Goal: Navigation & Orientation: Find specific page/section

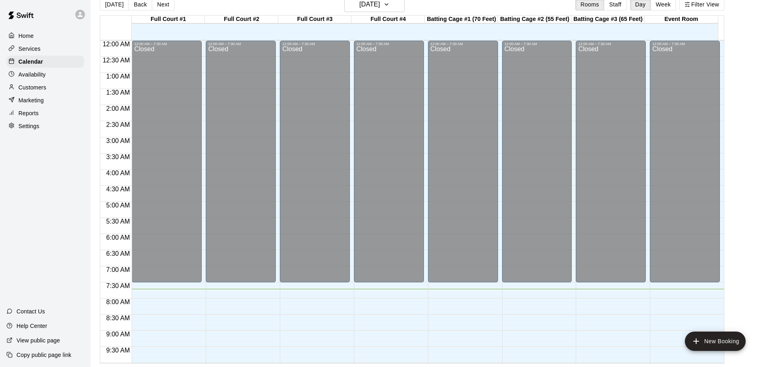
scroll to position [331, 0]
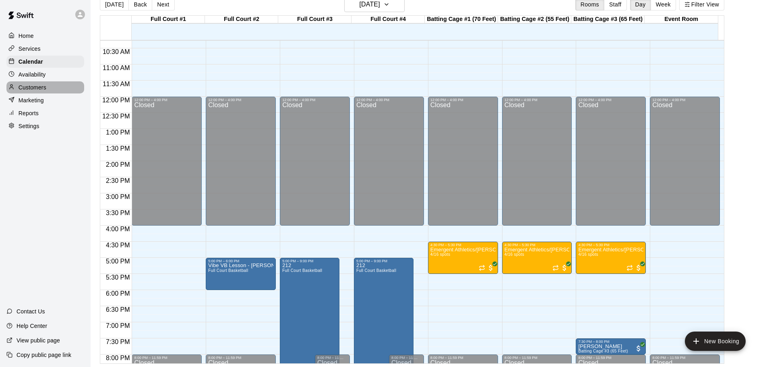
click at [46, 86] on div "Customers" at bounding box center [45, 87] width 78 height 12
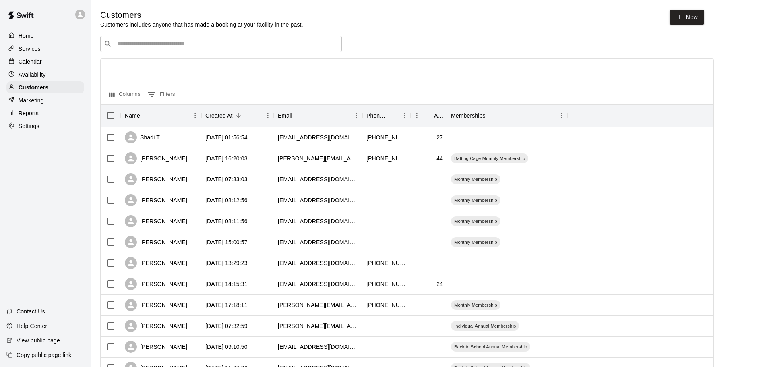
click at [143, 43] on input "Search customers by name or email" at bounding box center [226, 44] width 223 height 8
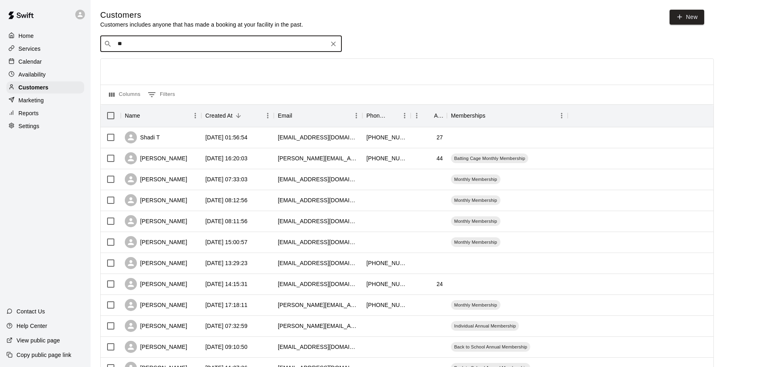
type input "*"
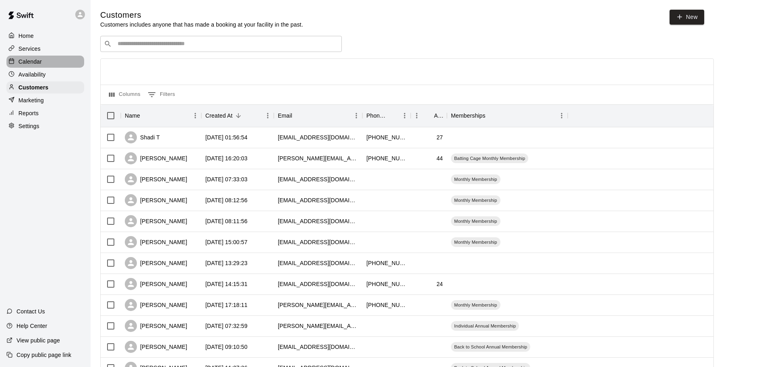
click at [43, 66] on div "Calendar" at bounding box center [45, 62] width 78 height 12
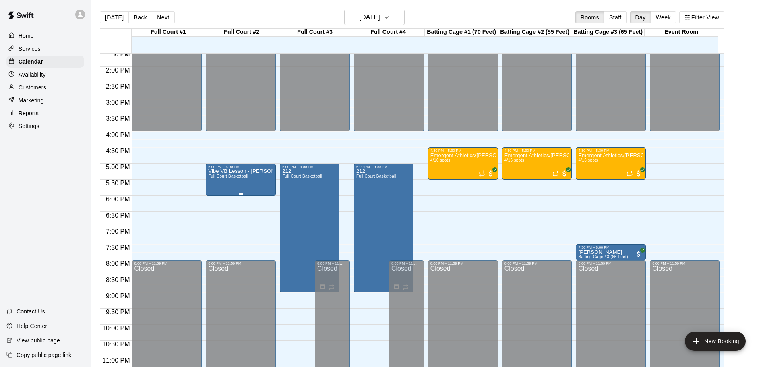
scroll to position [451, 0]
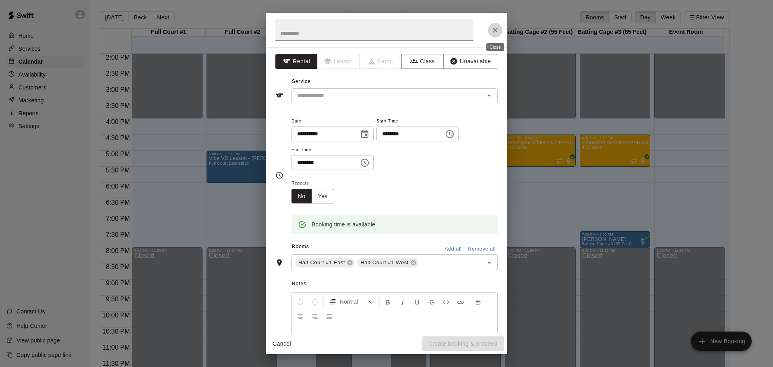
click at [495, 27] on icon "Close" at bounding box center [495, 30] width 8 height 8
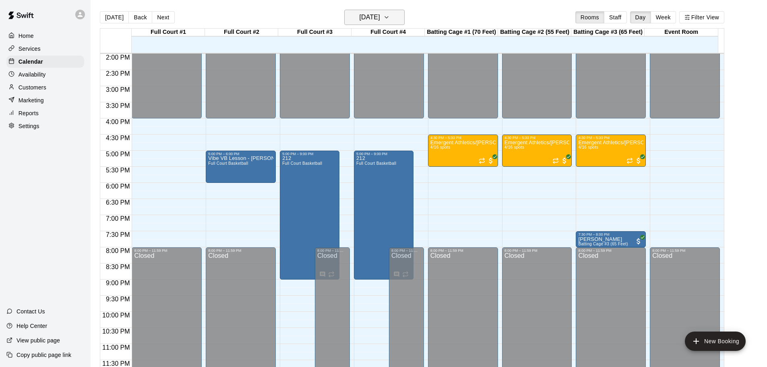
click at [380, 16] on h6 "[DATE]" at bounding box center [369, 17] width 21 height 11
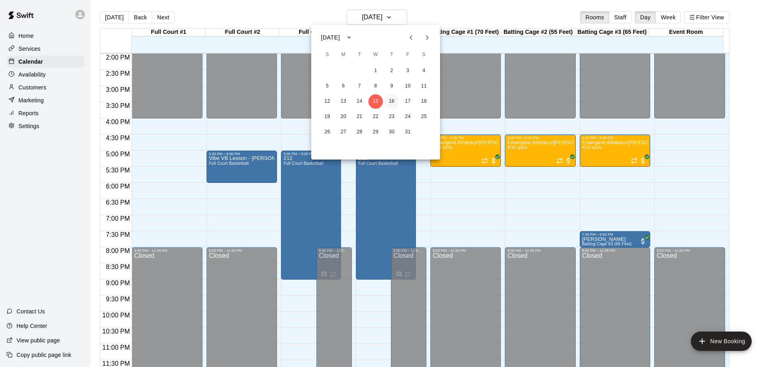
click at [388, 100] on button "16" at bounding box center [391, 101] width 14 height 14
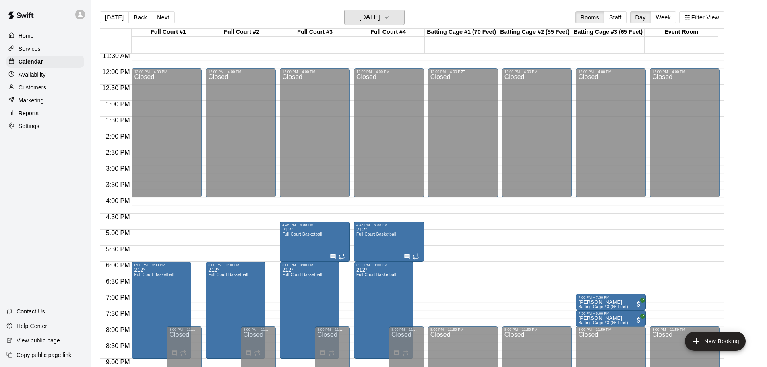
scroll to position [411, 0]
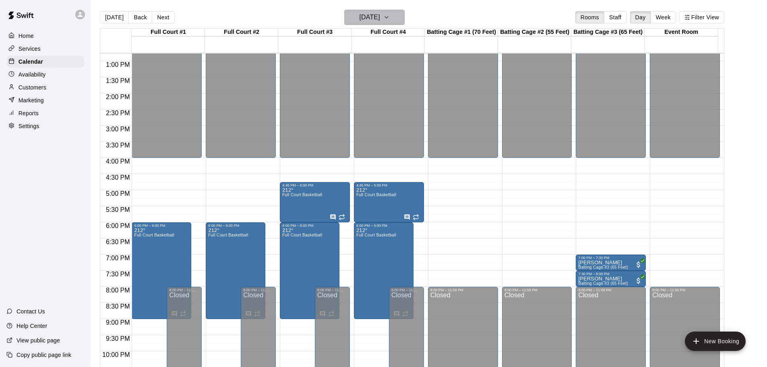
click at [390, 20] on icon "button" at bounding box center [386, 17] width 6 height 10
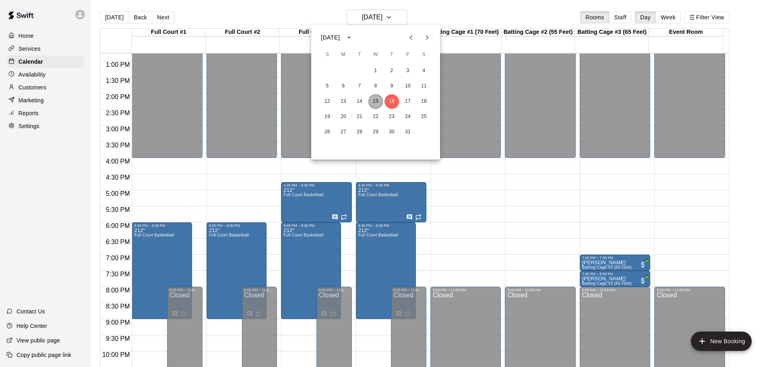
click at [374, 97] on button "15" at bounding box center [375, 101] width 14 height 14
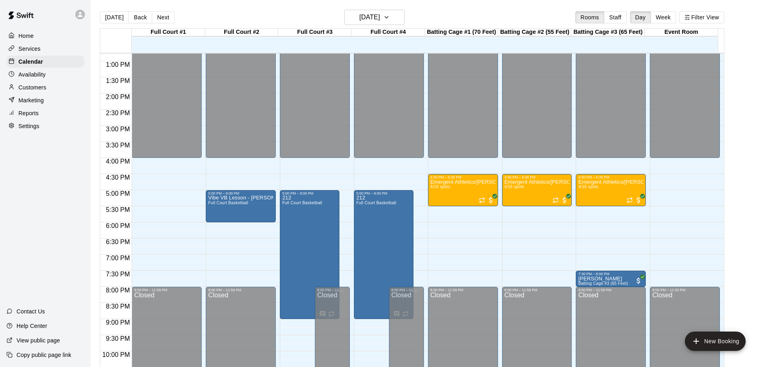
click at [26, 50] on p "Services" at bounding box center [30, 49] width 22 height 8
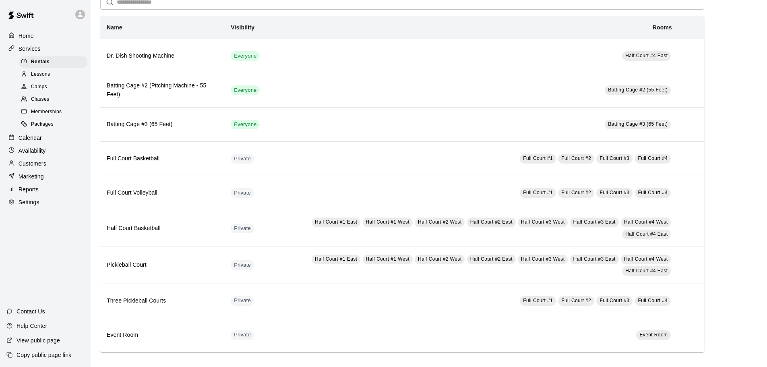
scroll to position [43, 0]
click at [50, 112] on span "Memberships" at bounding box center [46, 112] width 31 height 8
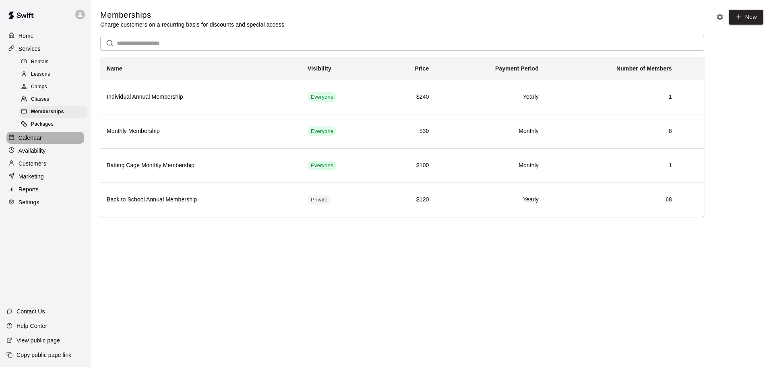
click at [28, 140] on p "Calendar" at bounding box center [30, 138] width 23 height 8
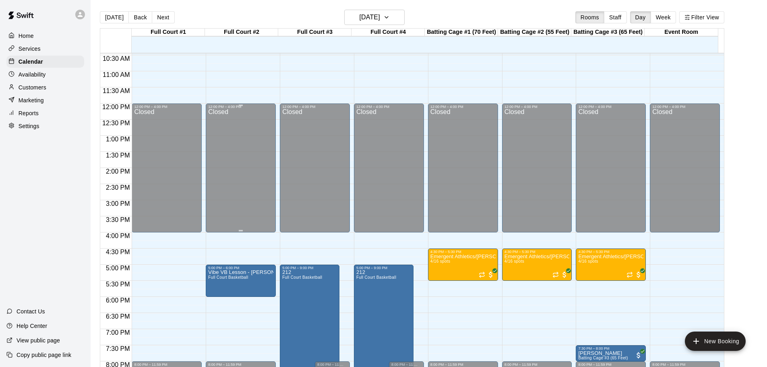
scroll to position [377, 0]
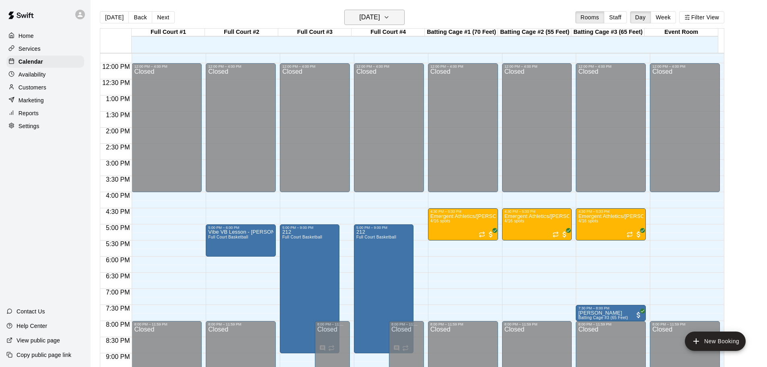
click at [380, 19] on h6 "[DATE]" at bounding box center [369, 17] width 21 height 11
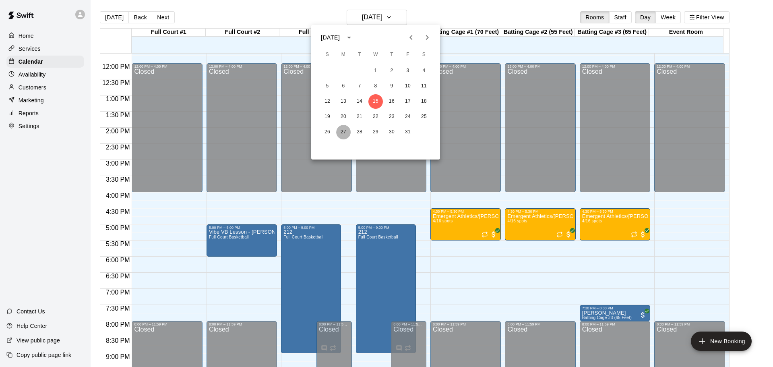
click at [343, 132] on button "27" at bounding box center [343, 132] width 14 height 14
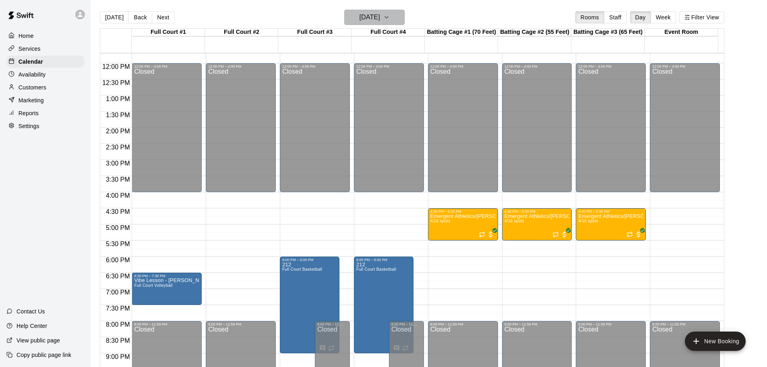
click at [390, 19] on icon "button" at bounding box center [386, 17] width 6 height 10
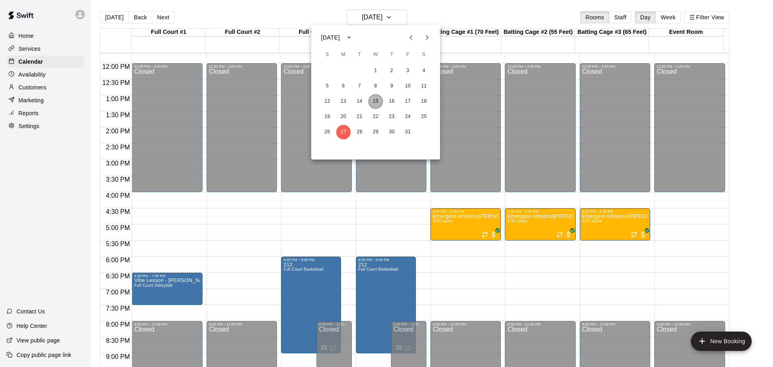
click at [376, 99] on button "15" at bounding box center [375, 101] width 14 height 14
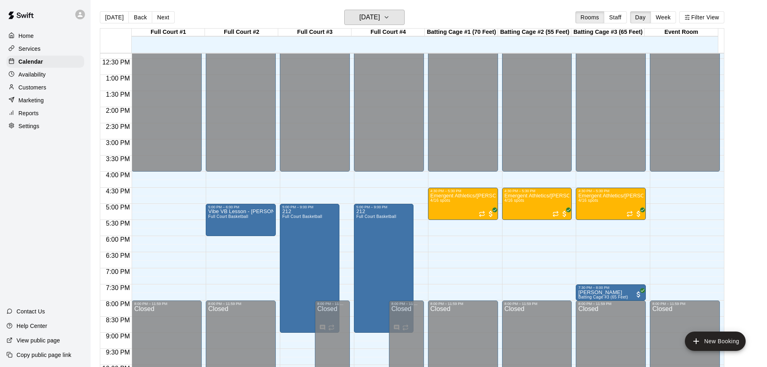
scroll to position [417, 0]
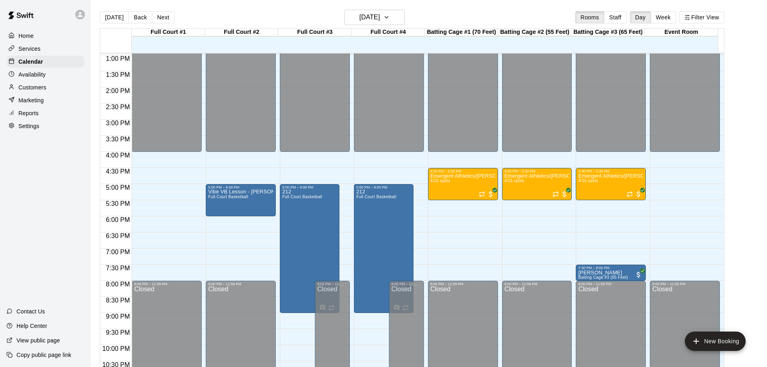
click at [160, 245] on div "12:00 AM – 7:30 AM Closed 12:00 PM – 4:00 PM Closed 8:00 PM – 11:59 PM Closed" at bounding box center [167, 22] width 70 height 773
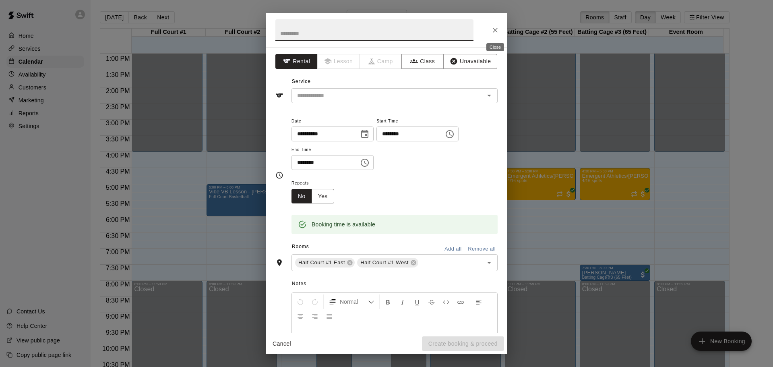
click at [497, 28] on icon "Close" at bounding box center [495, 30] width 5 height 5
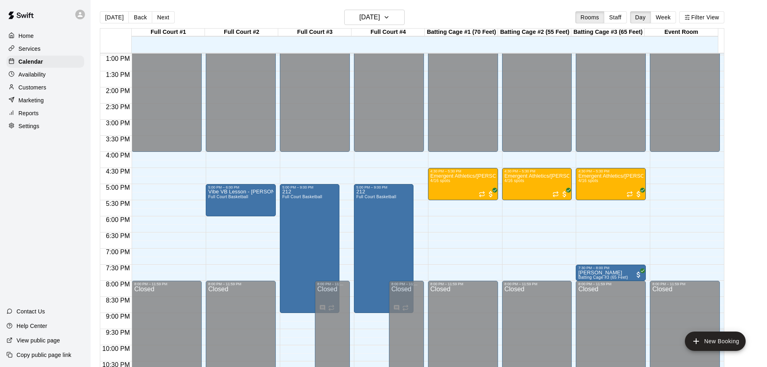
click at [42, 88] on p "Customers" at bounding box center [33, 87] width 28 height 8
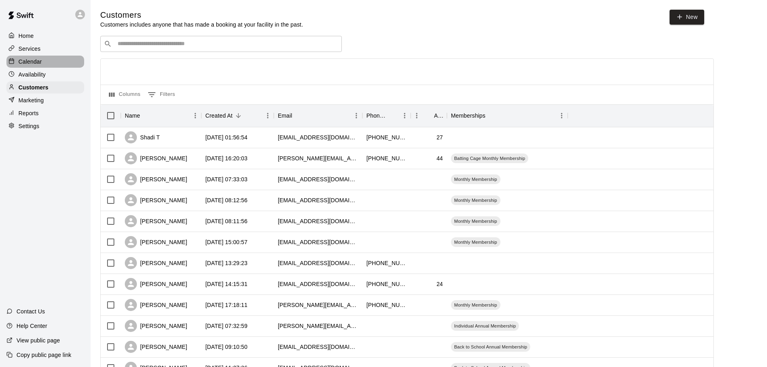
click at [42, 62] on div "Calendar" at bounding box center [45, 62] width 78 height 12
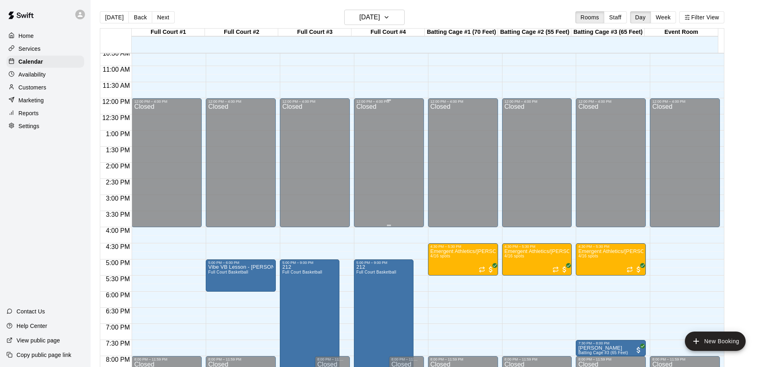
scroll to position [356, 0]
